Goal: Navigation & Orientation: Find specific page/section

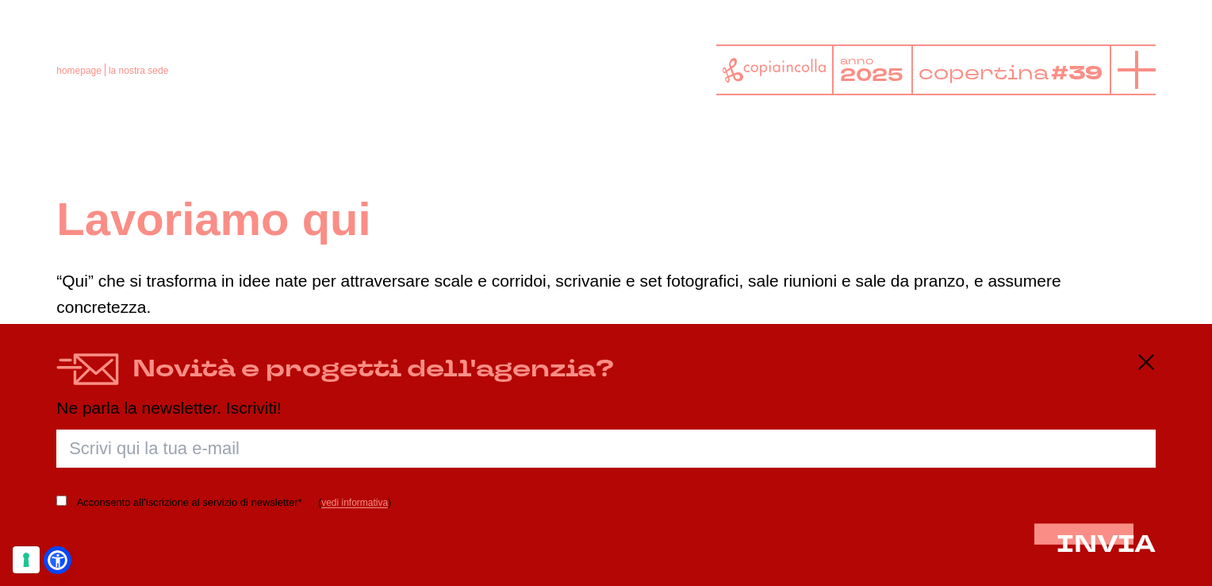
click at [1143, 75] on icon at bounding box center [1137, 70] width 38 height 38
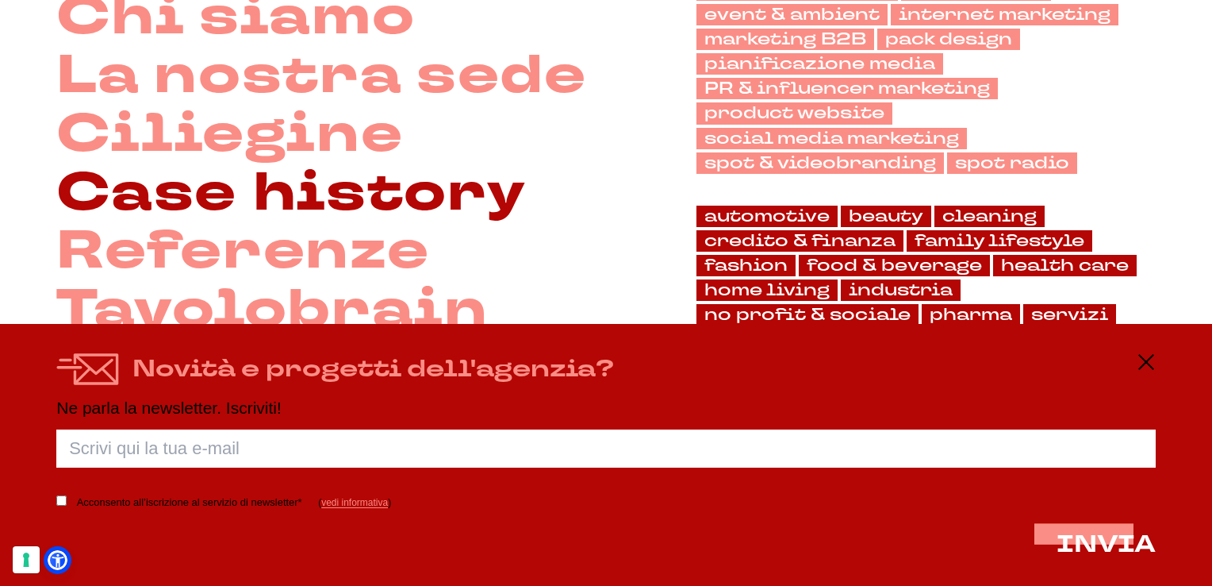
scroll to position [238, 0]
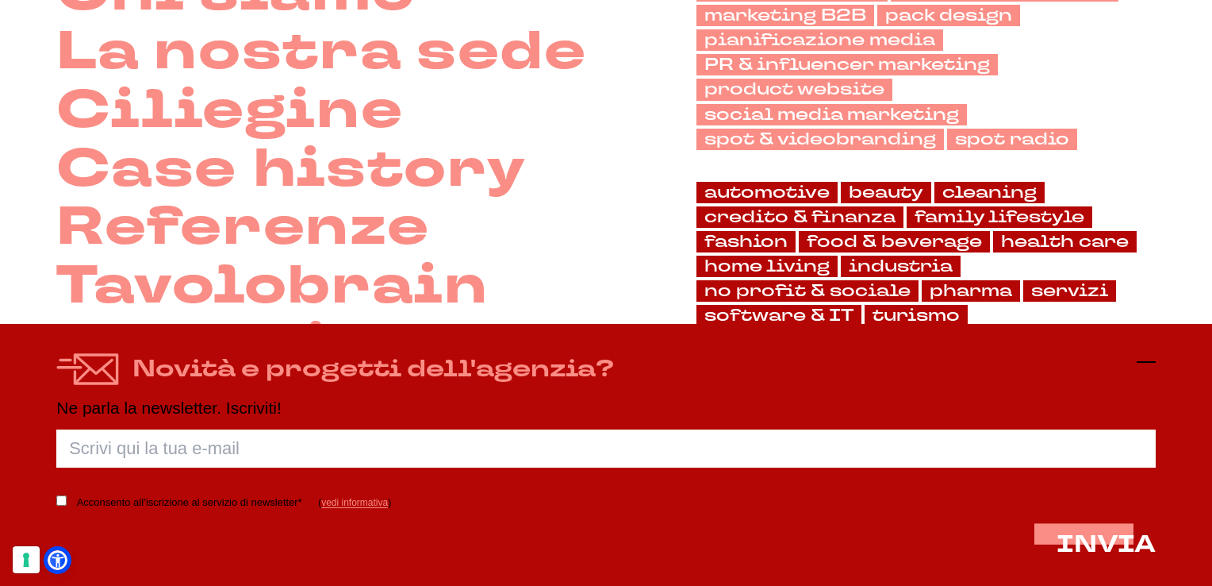
click at [1147, 357] on icon at bounding box center [1146, 361] width 19 height 19
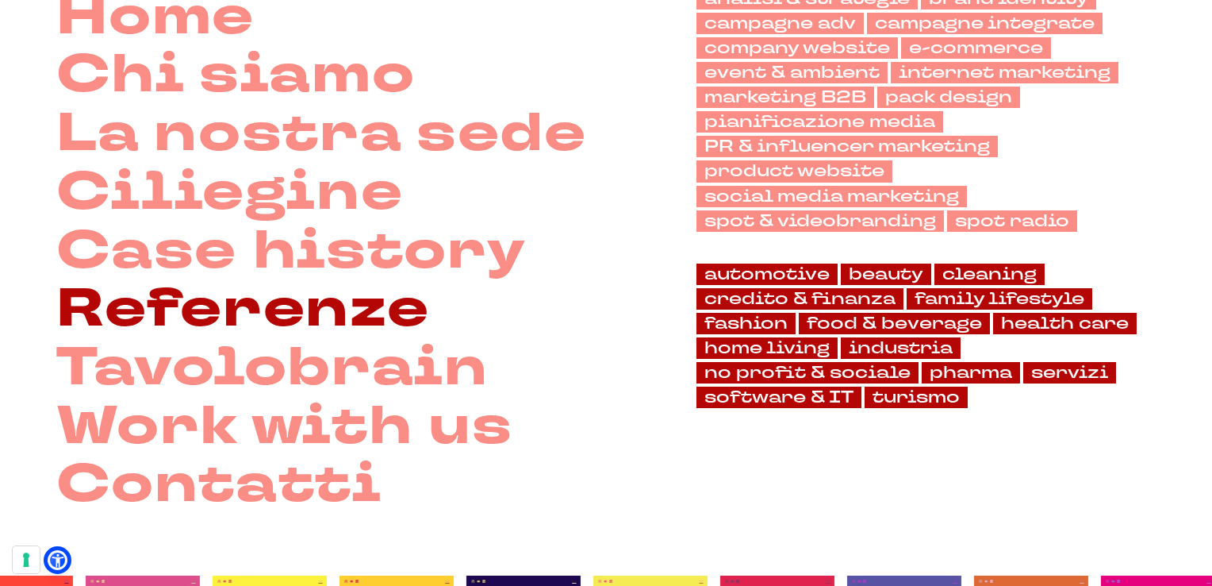
scroll to position [156, 0]
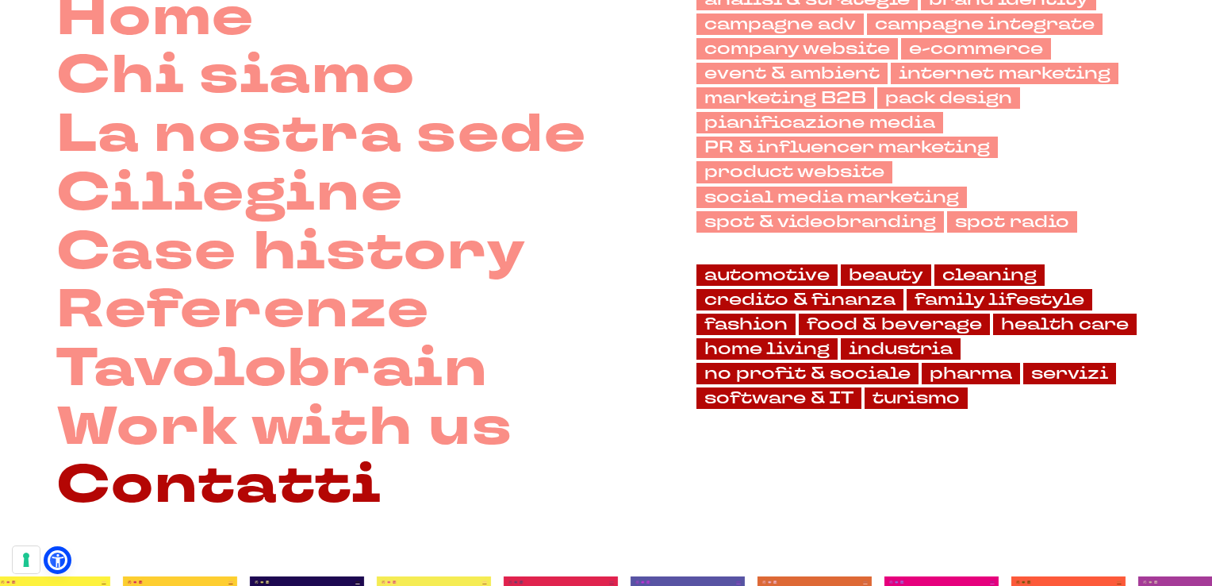
click at [272, 490] on link "Contatti" at bounding box center [218, 485] width 325 height 59
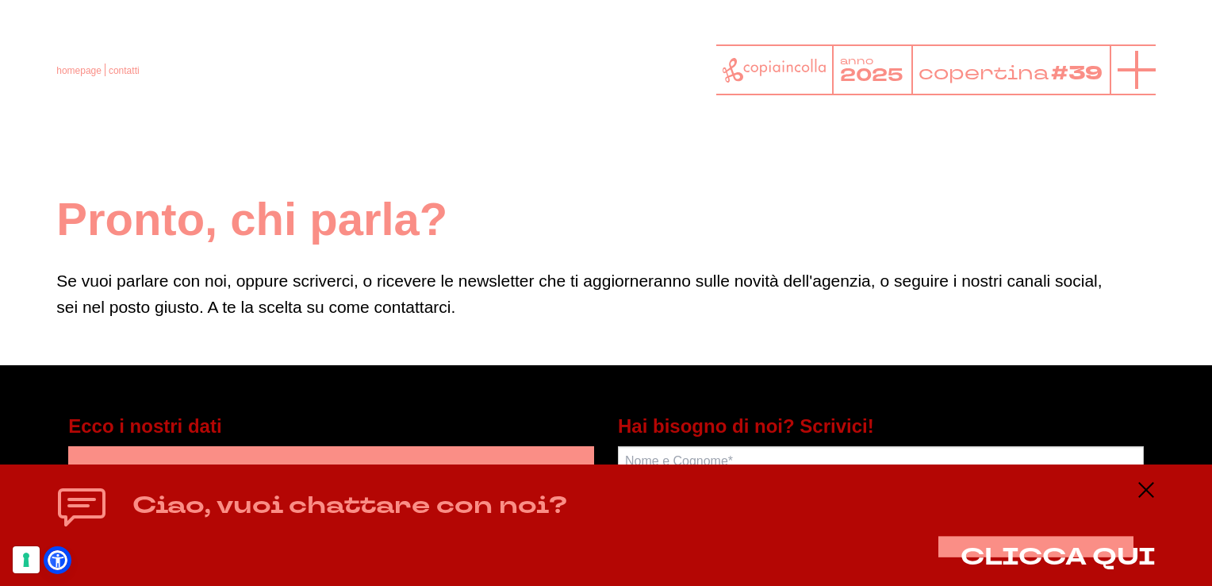
click at [1130, 73] on icon at bounding box center [1137, 70] width 38 height 38
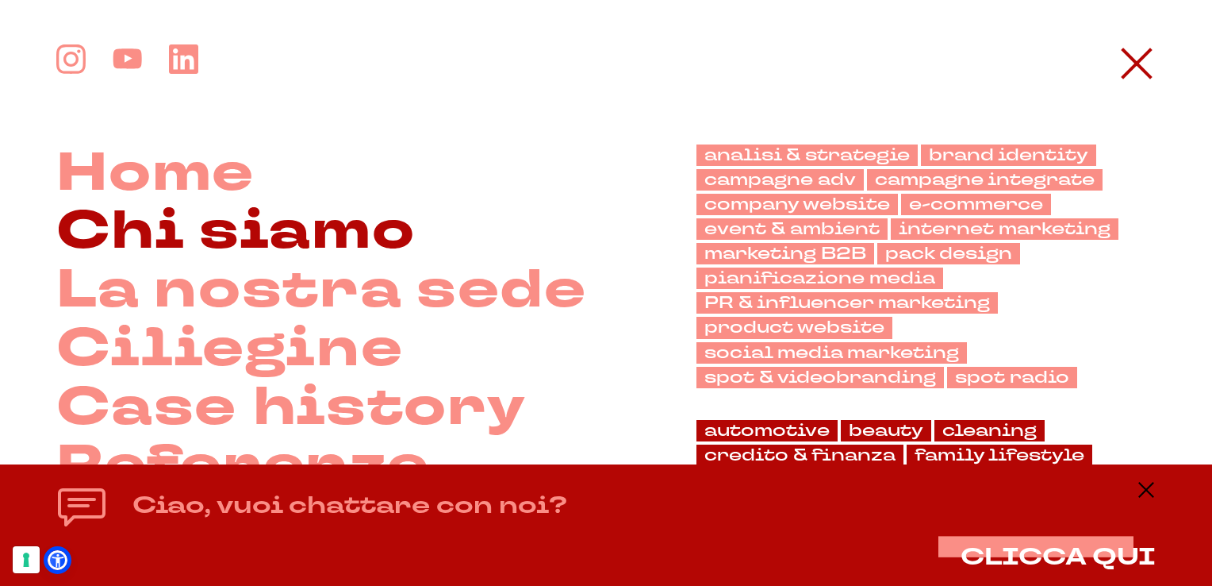
click at [175, 230] on link "Chi siamo" at bounding box center [235, 231] width 359 height 59
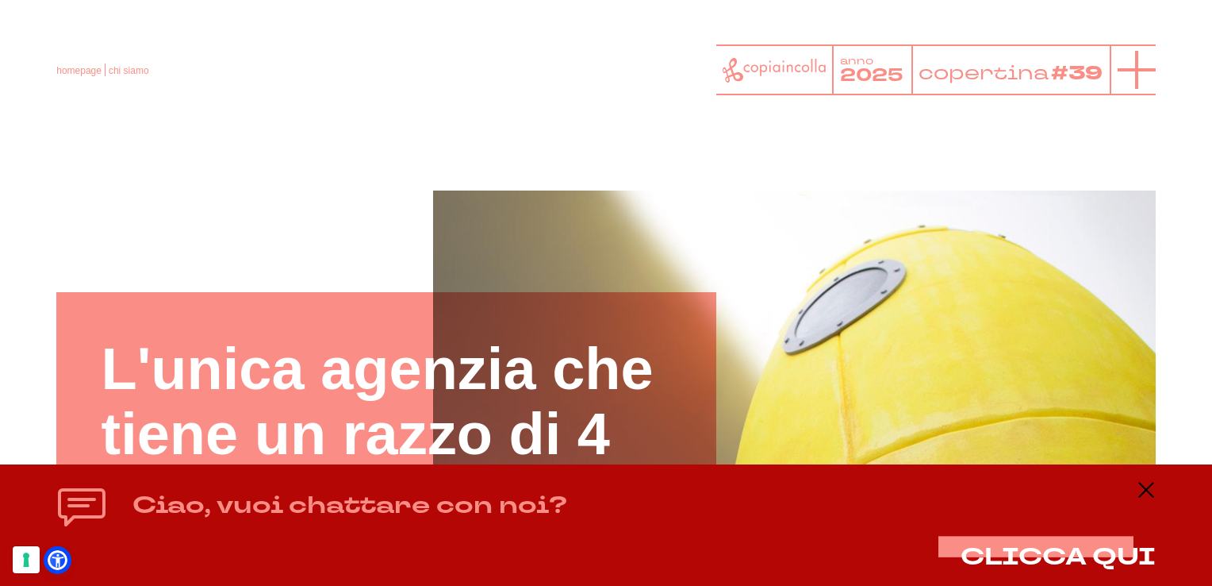
click at [1137, 70] on line at bounding box center [1137, 70] width 38 height 0
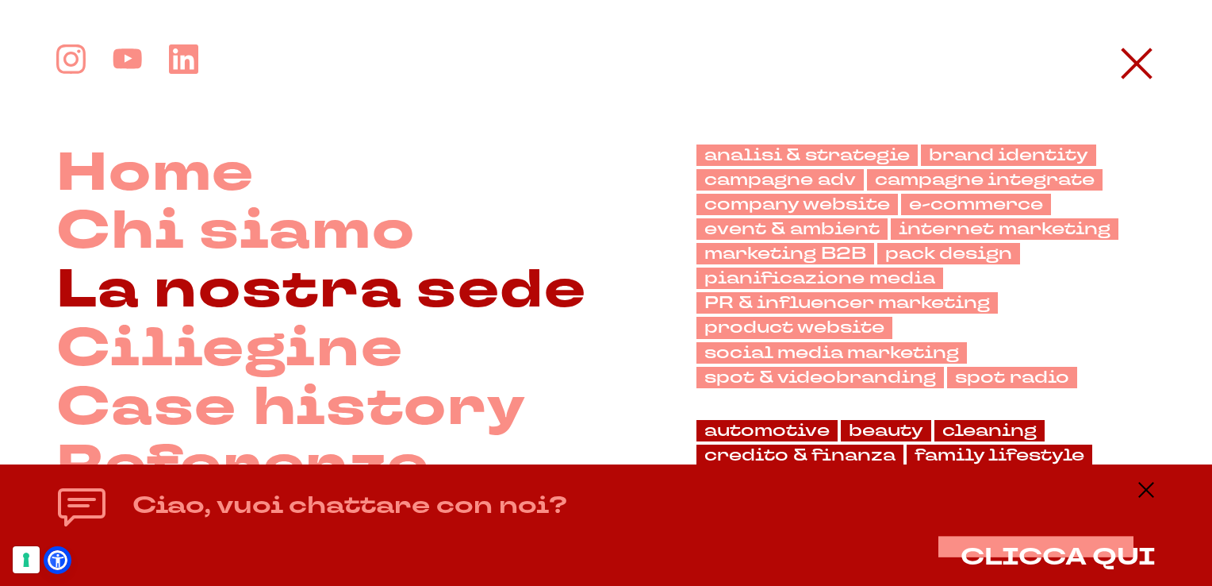
click at [258, 286] on link "La nostra sede" at bounding box center [321, 290] width 530 height 59
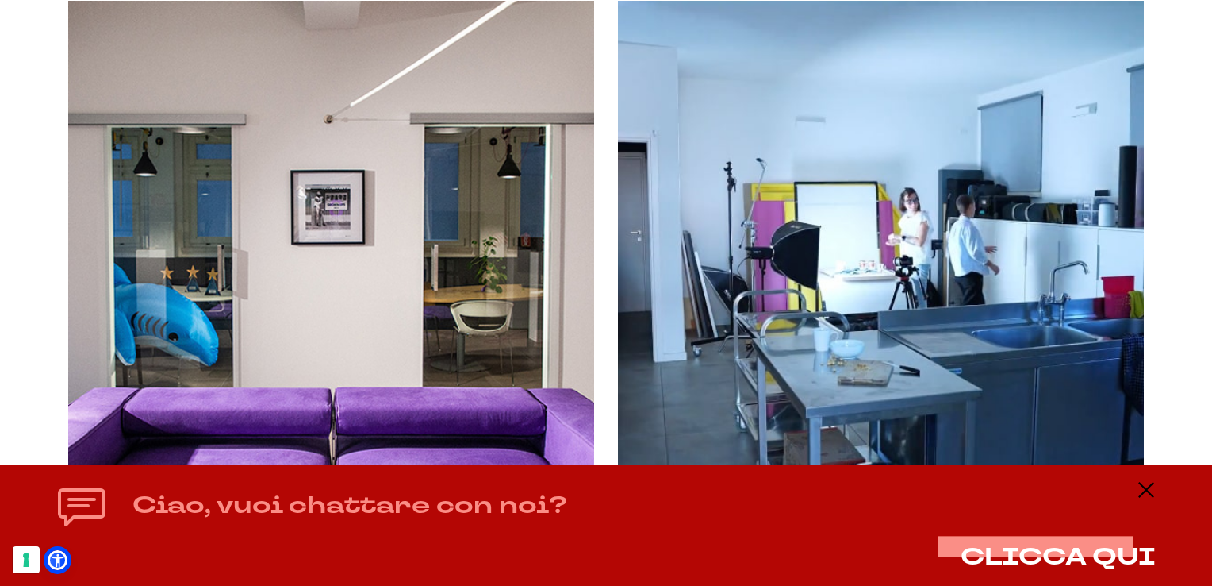
scroll to position [5157, 0]
